Goal: Task Accomplishment & Management: Manage account settings

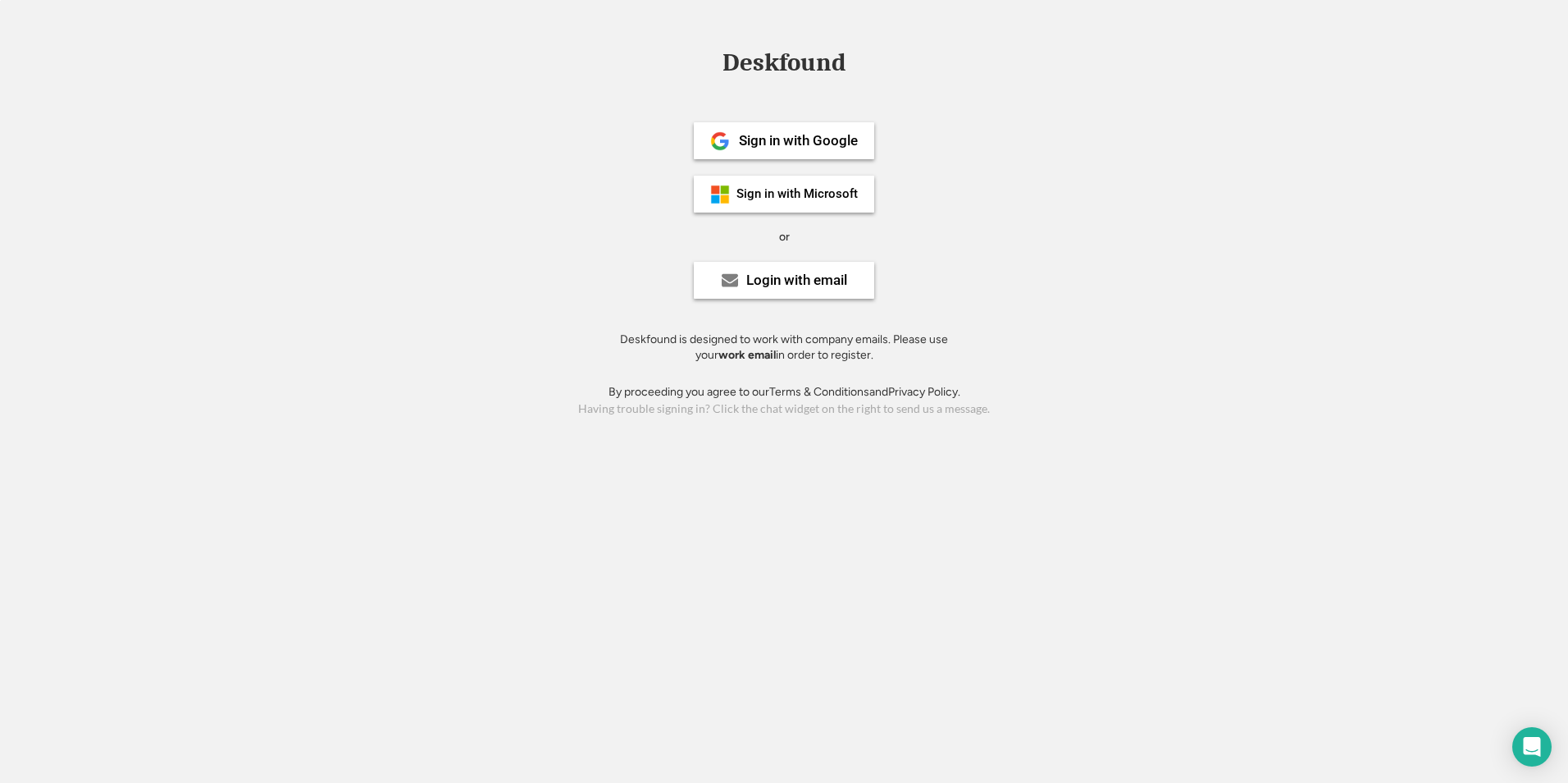
click at [818, 192] on div "Sign in with Microsoft" at bounding box center [798, 193] width 122 height 12
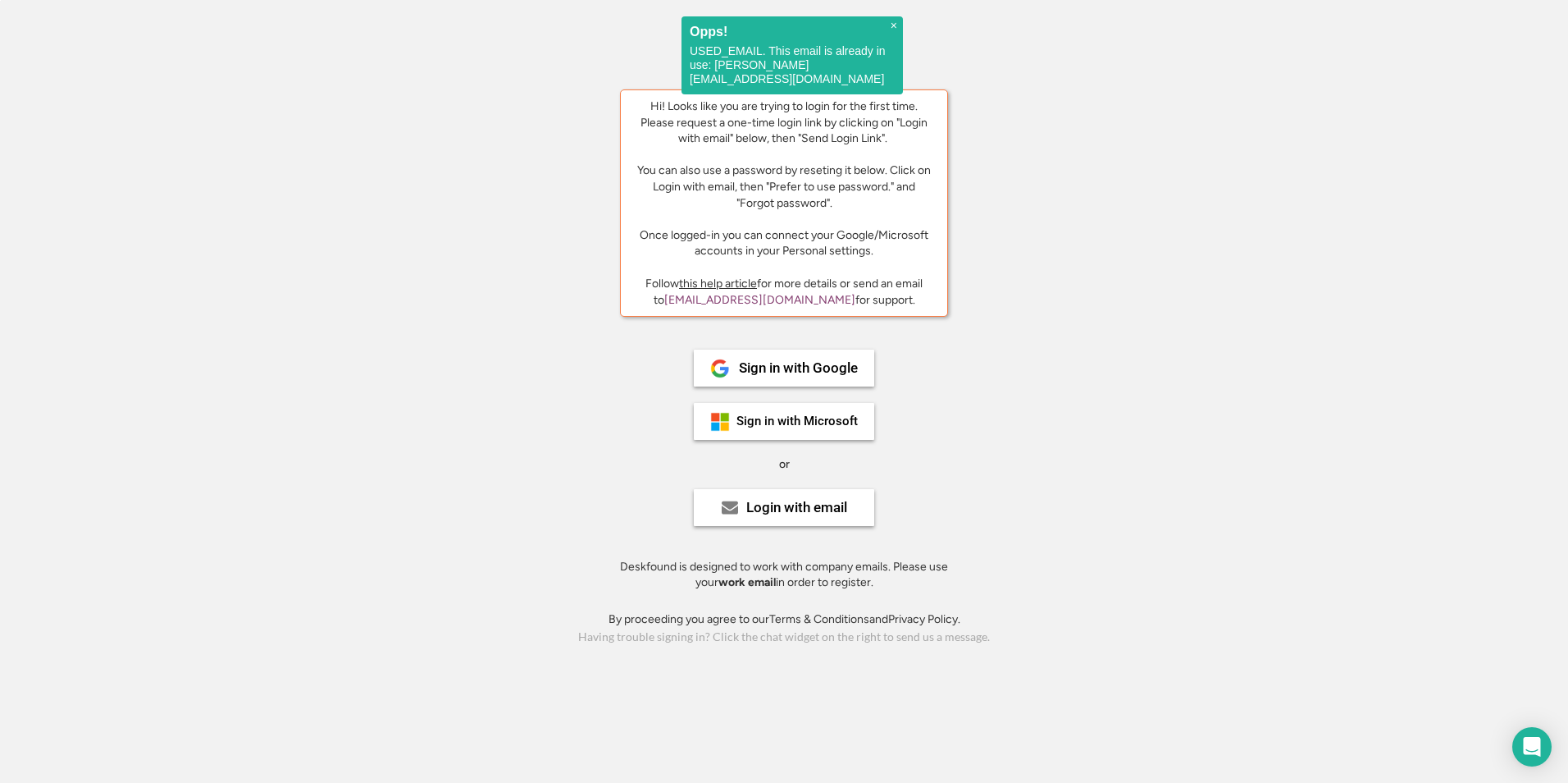
click at [1318, 309] on div "Deskfound Hi! Looks like you are trying to login for the first time. Please req…" at bounding box center [784, 350] width 1568 height 598
click at [829, 502] on div "Login with email" at bounding box center [797, 508] width 101 height 14
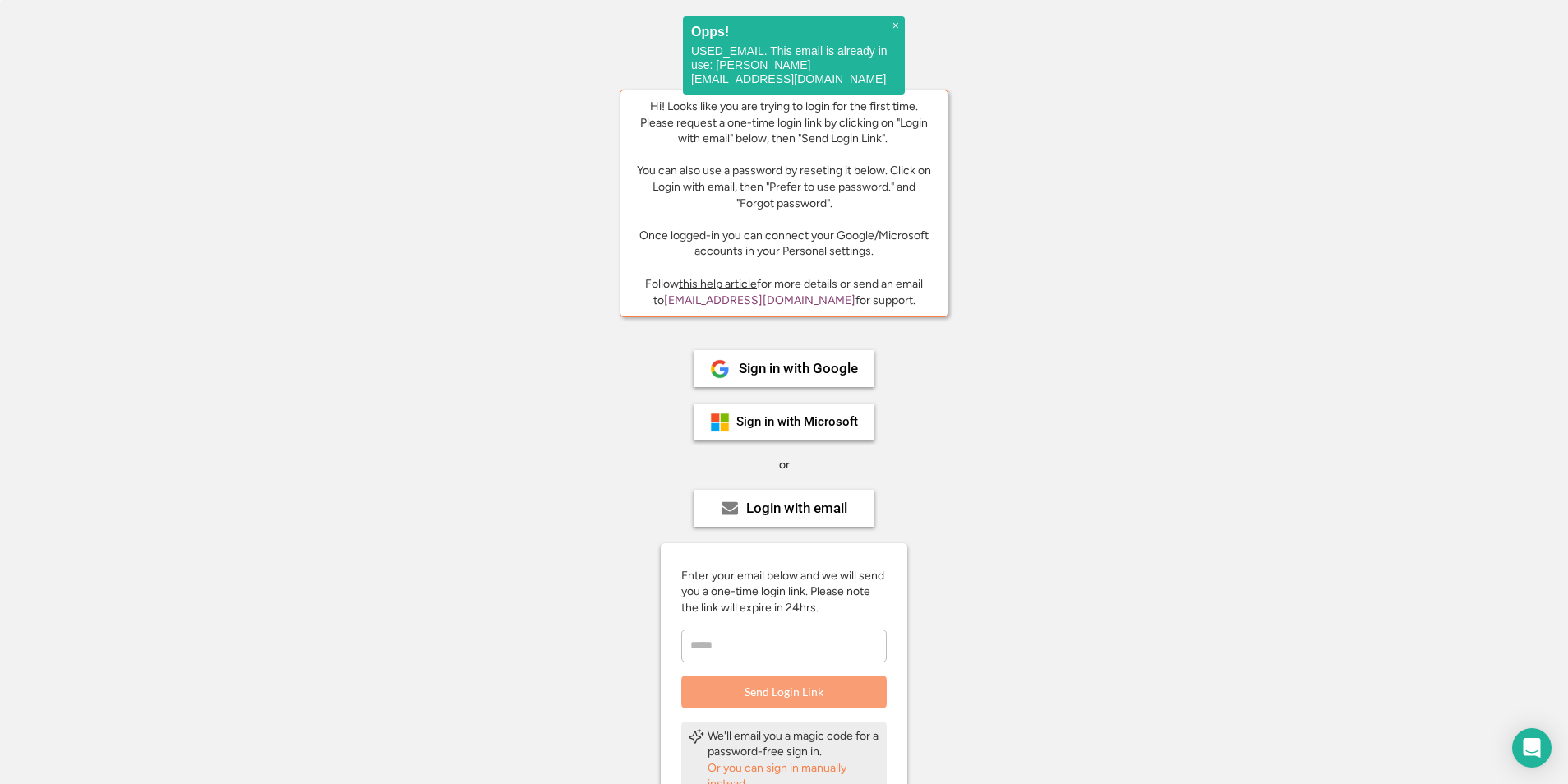
click at [729, 641] on input "email" at bounding box center [783, 646] width 205 height 32
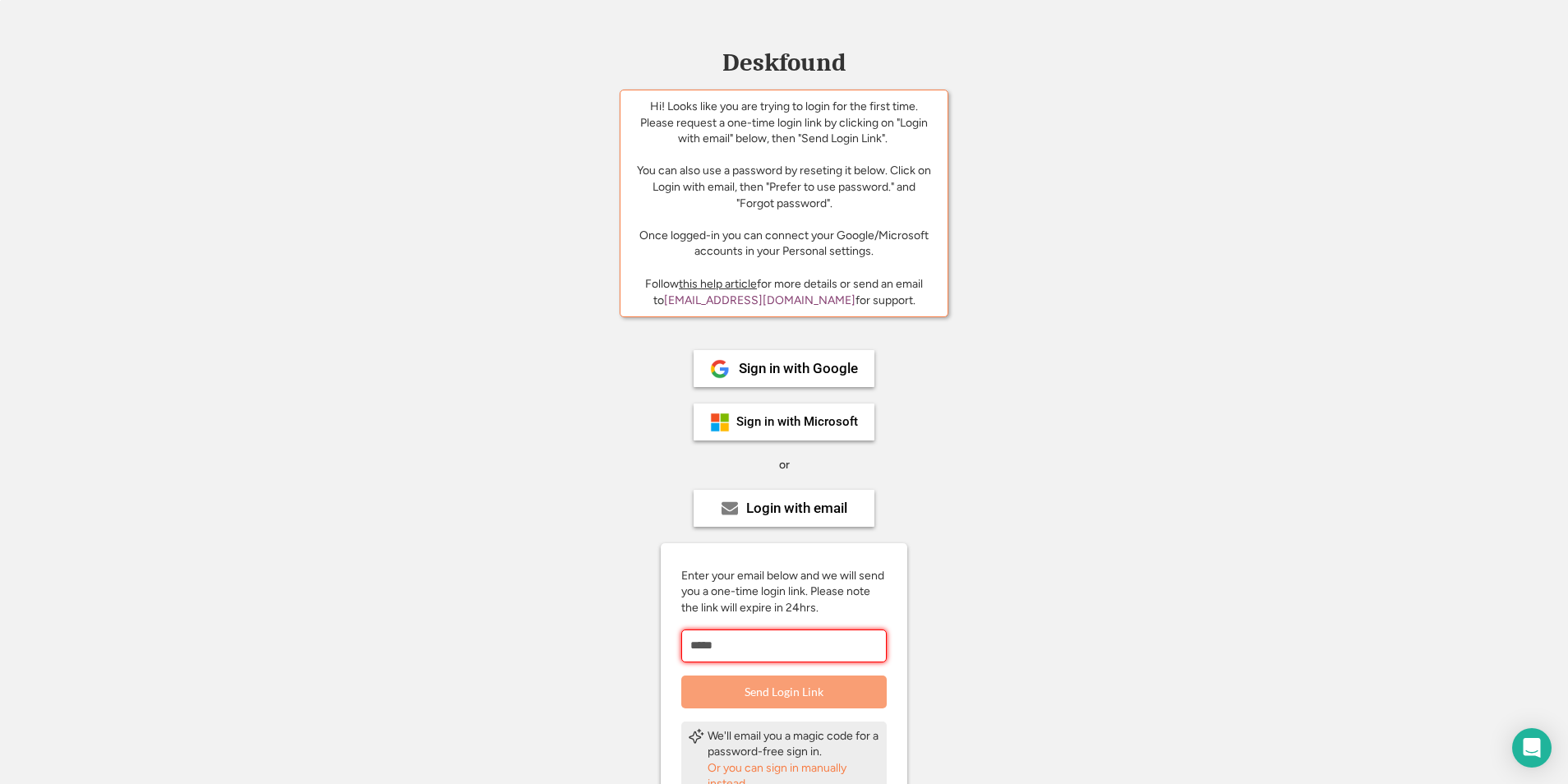
type input "**********"
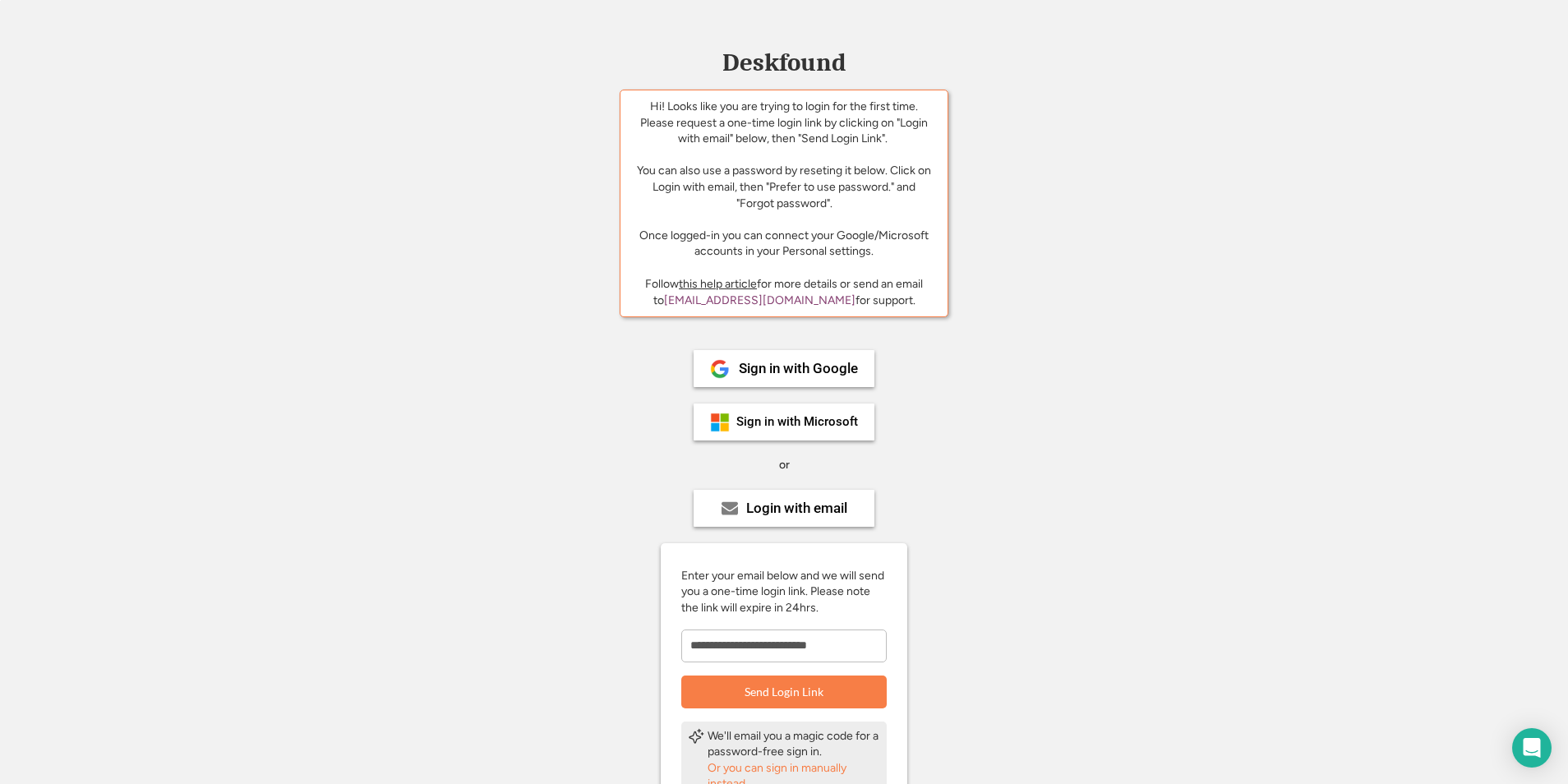
click at [745, 691] on button "Send Login Link" at bounding box center [783, 691] width 205 height 32
